Goal: Check status: Check status

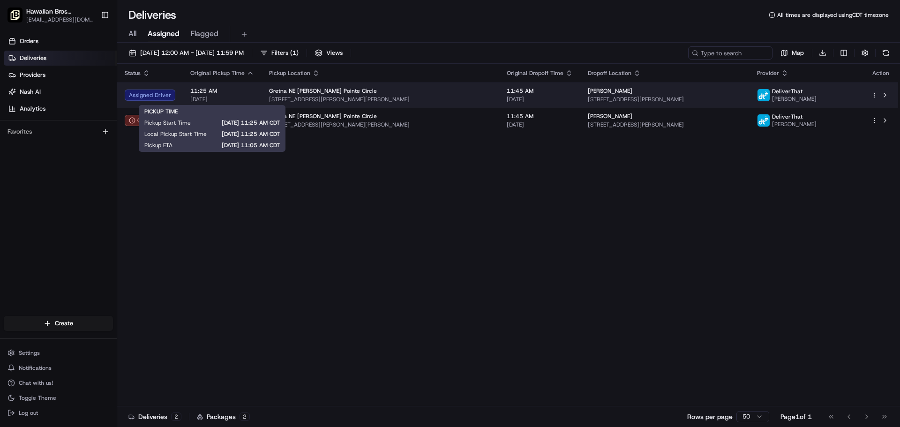
click at [205, 88] on span "11:25 AM" at bounding box center [222, 90] width 64 height 7
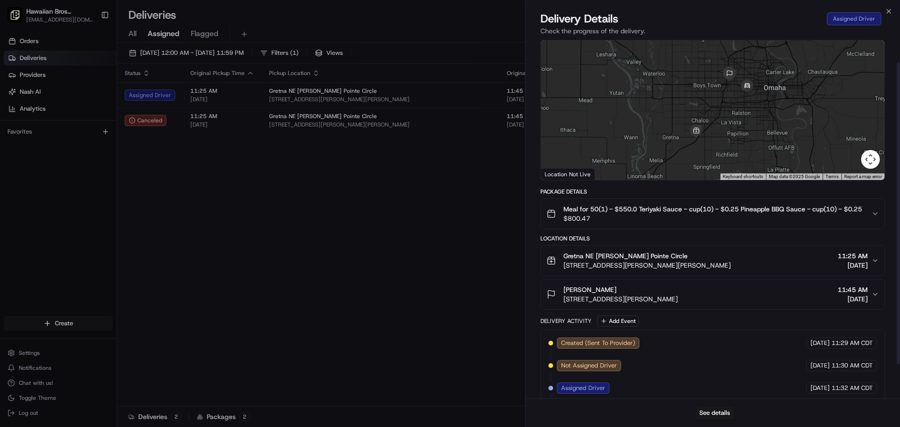
scroll to position [67, 0]
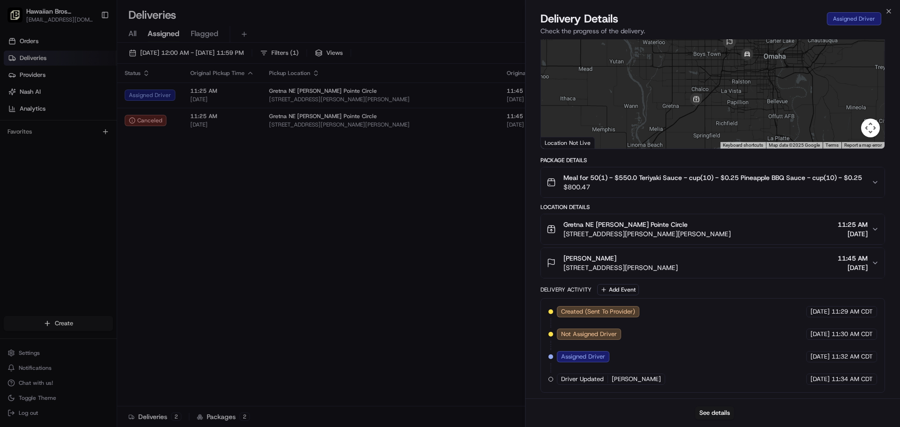
drag, startPoint x: 825, startPoint y: 311, endPoint x: 877, endPoint y: 311, distance: 52.0
click at [877, 311] on div "Created (Sent To Provider) DeliverThat [DATE] 11:29 AM CDT Not Assigned Driver …" at bounding box center [712, 345] width 344 height 95
click at [834, 311] on span "11:29 AM CDT" at bounding box center [851, 311] width 41 height 8
drag, startPoint x: 841, startPoint y: 358, endPoint x: 896, endPoint y: 357, distance: 54.3
click at [896, 357] on div "Provider DeliverThat [PERSON_NAME] Provider Id fa212a16-68b2-4f9d-87c8-c22cc51b…" at bounding box center [712, 185] width 374 height 426
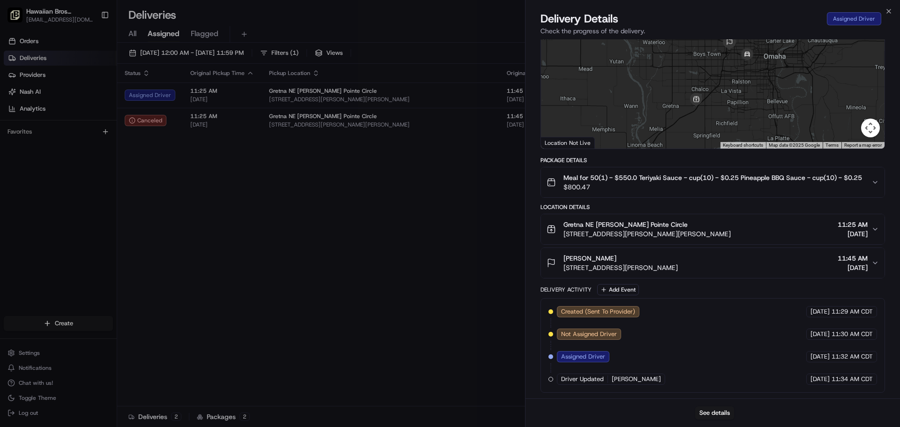
click at [835, 357] on span "11:32 AM CDT" at bounding box center [851, 356] width 41 height 8
